Goal: Task Accomplishment & Management: Manage account settings

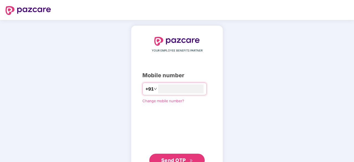
type input "**********"
click at [184, 154] on button "Send OTP" at bounding box center [176, 159] width 55 height 13
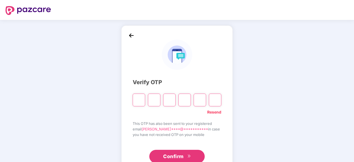
type input "*"
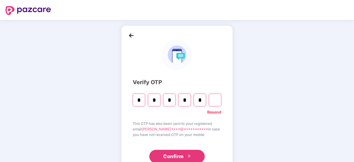
type input "*"
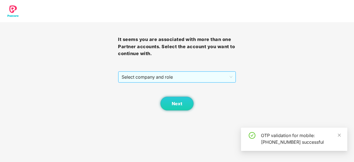
click at [204, 79] on span "Select company and role" at bounding box center [177, 77] width 111 height 11
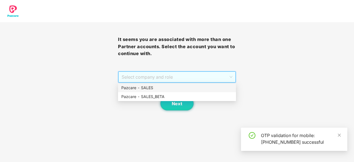
click at [181, 86] on div "Pazcare - SALES" at bounding box center [176, 88] width 111 height 6
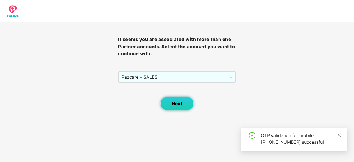
click at [173, 101] on span "Next" at bounding box center [177, 103] width 11 height 5
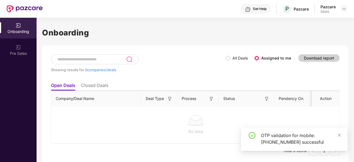
click at [339, 7] on div "Pazcare Sales" at bounding box center [334, 9] width 27 height 10
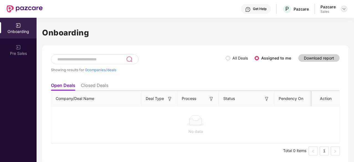
click at [342, 8] on img at bounding box center [344, 9] width 4 height 4
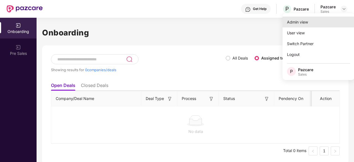
click at [312, 20] on div "Admin view" at bounding box center [319, 22] width 72 height 11
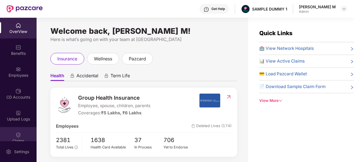
click at [16, 136] on img at bounding box center [19, 135] width 6 height 6
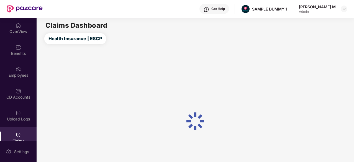
scroll to position [53, 0]
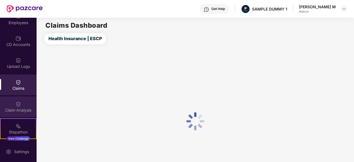
click at [21, 105] on div "Claim Analysis" at bounding box center [18, 106] width 37 height 21
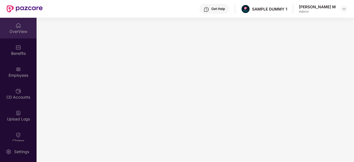
click at [18, 29] on div "OverView" at bounding box center [18, 32] width 37 height 6
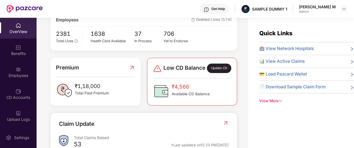
scroll to position [116, 0]
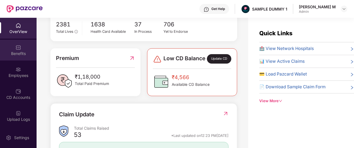
click at [16, 49] on img at bounding box center [19, 48] width 6 height 6
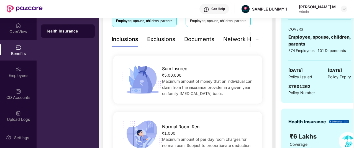
scroll to position [100, 0]
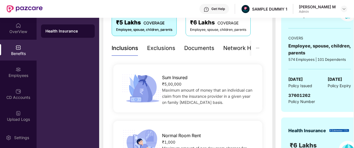
click at [191, 49] on div "Documents" at bounding box center [199, 48] width 30 height 9
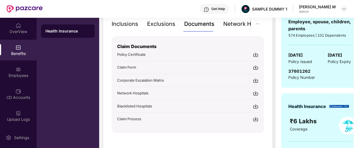
scroll to position [124, 0]
click at [231, 22] on div "Network Hospitals" at bounding box center [229, 23] width 49 height 9
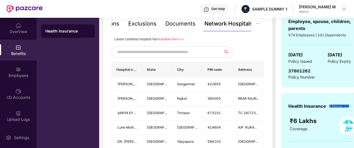
click at [177, 51] on input "text" at bounding box center [164, 52] width 95 height 8
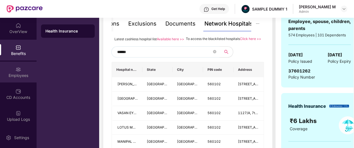
type input "******"
click at [24, 75] on div "Employees" at bounding box center [18, 76] width 37 height 6
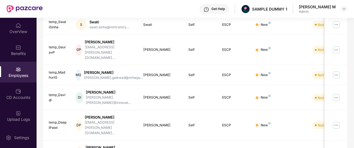
scroll to position [0, 0]
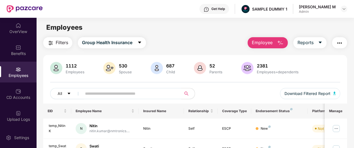
click at [260, 44] on span "Employee" at bounding box center [262, 42] width 21 height 7
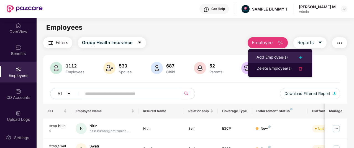
click at [257, 58] on div "Add Employee(s)" at bounding box center [272, 57] width 31 height 7
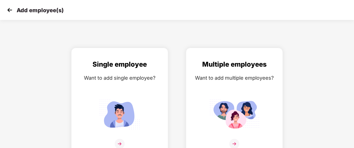
scroll to position [9, 0]
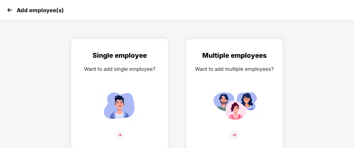
click at [156, 80] on div "Single employee Want to add single employee?" at bounding box center [119, 98] width 85 height 96
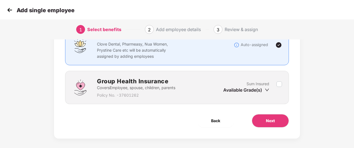
scroll to position [54, 0]
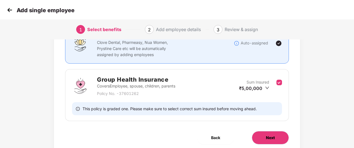
click at [257, 134] on button "Next" at bounding box center [270, 137] width 37 height 13
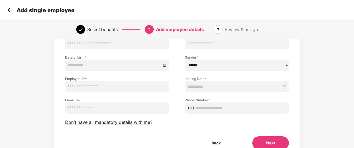
scroll to position [49, 0]
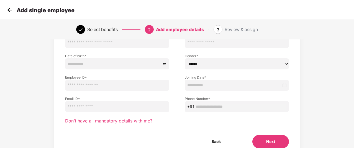
click at [134, 120] on span "Don’t have all mandatory details with me?" at bounding box center [108, 121] width 87 height 6
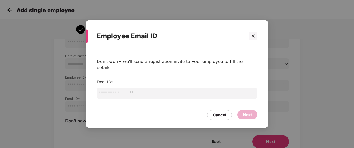
click at [150, 89] on input "email" at bounding box center [177, 93] width 161 height 11
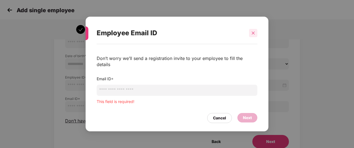
click at [254, 37] on div at bounding box center [253, 33] width 8 height 8
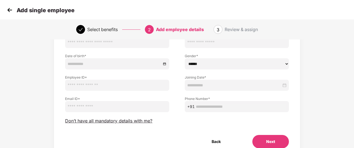
click at [9, 10] on img at bounding box center [10, 10] width 8 height 8
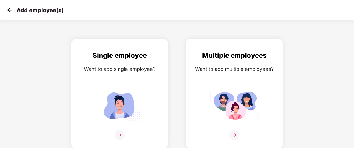
click at [222, 65] on div "Want to add multiple employees?" at bounding box center [234, 69] width 85 height 8
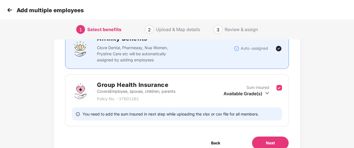
scroll to position [75, 0]
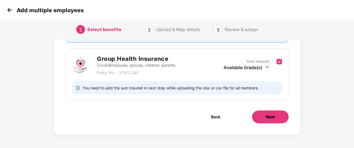
click at [256, 115] on button "Next" at bounding box center [270, 116] width 37 height 13
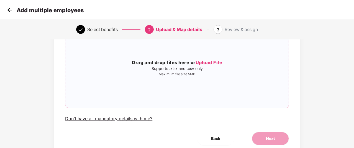
scroll to position [57, 0]
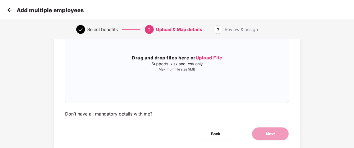
click at [9, 10] on img at bounding box center [10, 10] width 8 height 8
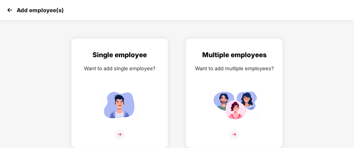
scroll to position [0, 0]
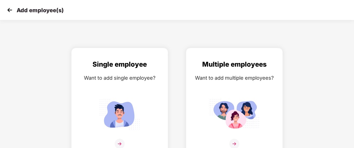
click at [9, 10] on img at bounding box center [10, 10] width 8 height 8
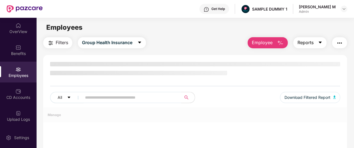
click at [314, 45] on span "Reports" at bounding box center [306, 42] width 16 height 7
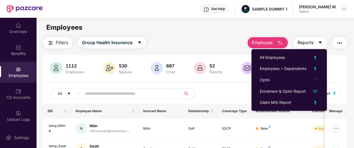
click at [306, 43] on span "Reports" at bounding box center [306, 42] width 16 height 7
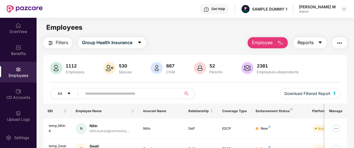
click at [306, 43] on span "Reports" at bounding box center [306, 42] width 16 height 7
click at [337, 44] on button "button" at bounding box center [339, 42] width 15 height 11
click at [179, 34] on main "Employees Filters Group Health Insurance Employee Reports 1112 Employees 530 Sp…" at bounding box center [195, 92] width 317 height 148
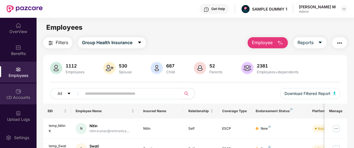
scroll to position [12, 0]
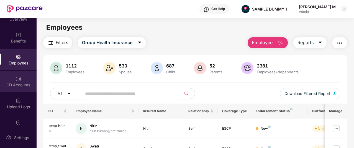
click at [22, 81] on div "CD Accounts" at bounding box center [18, 81] width 37 height 21
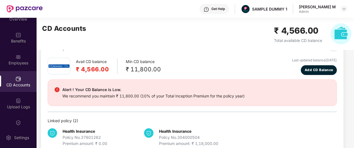
scroll to position [22, 0]
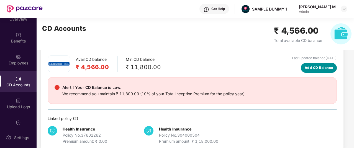
click at [309, 67] on span "Add CD Balance" at bounding box center [319, 67] width 29 height 5
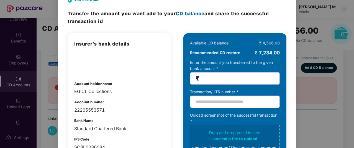
scroll to position [0, 0]
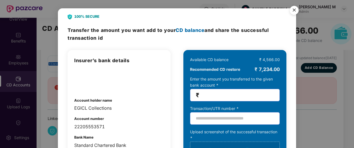
click at [292, 12] on img "Close" at bounding box center [295, 11] width 16 height 16
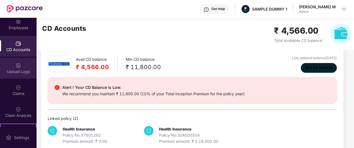
scroll to position [48, 0]
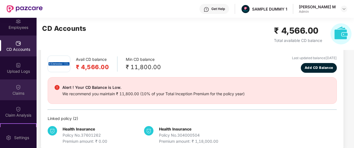
click at [24, 93] on div "Claims" at bounding box center [18, 93] width 37 height 6
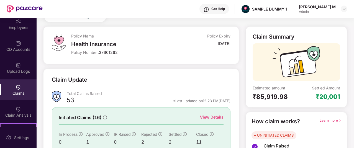
scroll to position [68, 0]
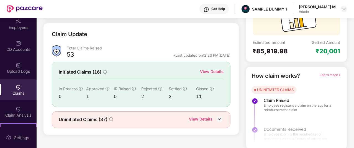
click at [215, 72] on div "View Details" at bounding box center [212, 71] width 24 height 6
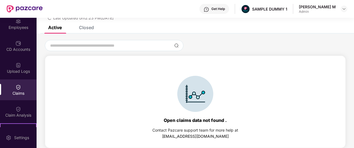
scroll to position [24, 0]
click at [90, 29] on div "Closed" at bounding box center [86, 28] width 15 height 6
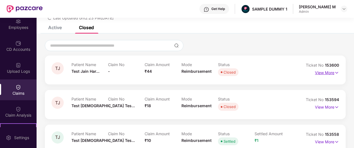
click at [333, 72] on p "View More" at bounding box center [327, 71] width 24 height 7
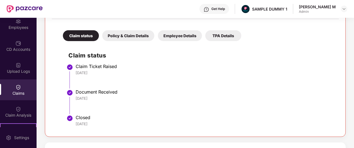
scroll to position [111, 0]
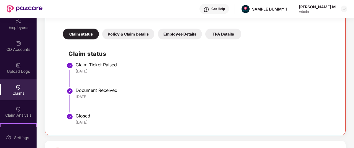
click at [117, 35] on div "Policy & Claim Details" at bounding box center [128, 34] width 52 height 11
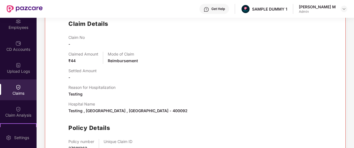
scroll to position [142, 0]
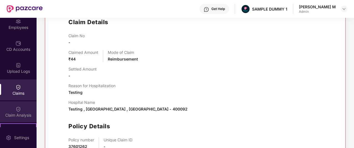
click at [9, 109] on div "Claim Analysis" at bounding box center [18, 111] width 37 height 21
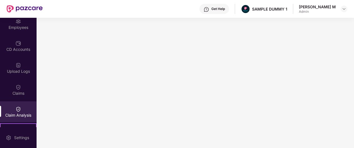
scroll to position [35, 0]
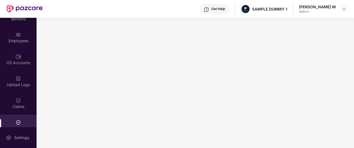
click at [225, 8] on div "Get Help" at bounding box center [219, 9] width 14 height 4
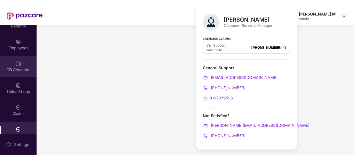
scroll to position [0, 0]
